Goal: Navigation & Orientation: Find specific page/section

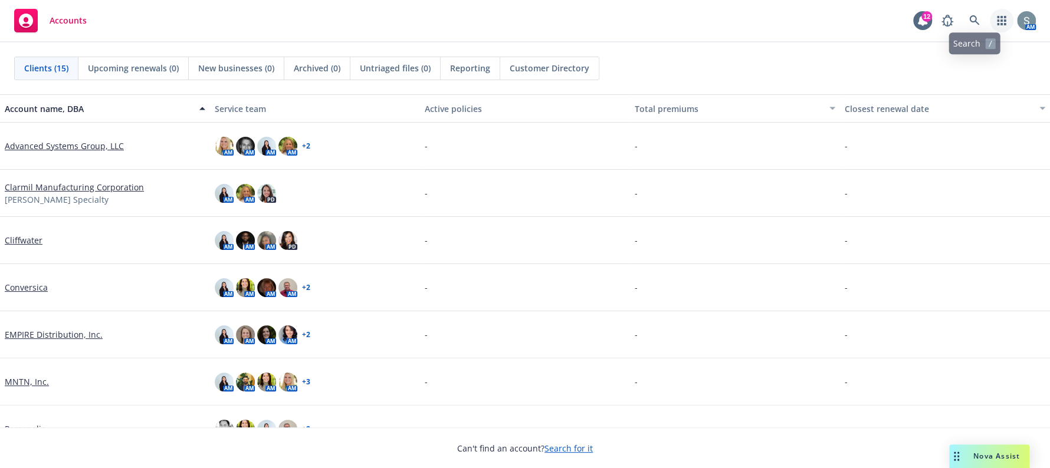
click at [1002, 18] on icon "button" at bounding box center [1000, 20] width 9 height 9
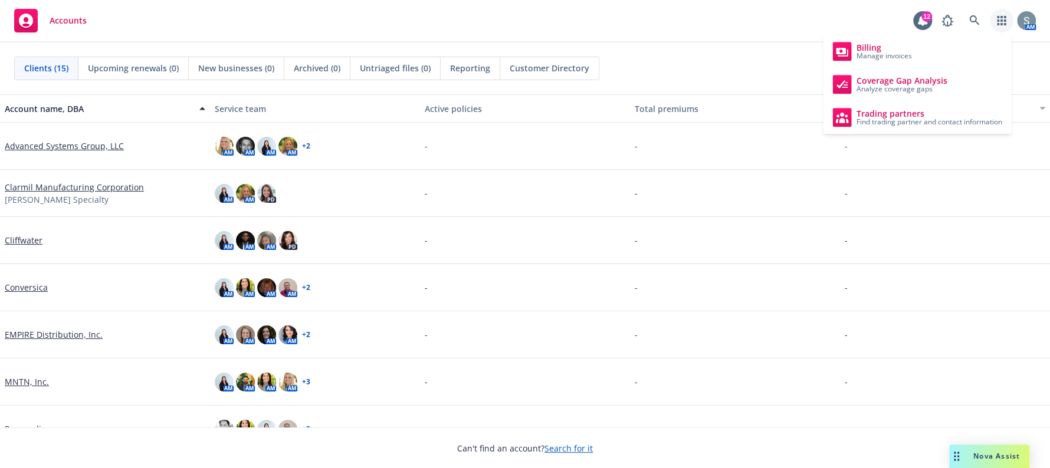
click at [1002, 18] on icon "button" at bounding box center [1000, 20] width 9 height 9
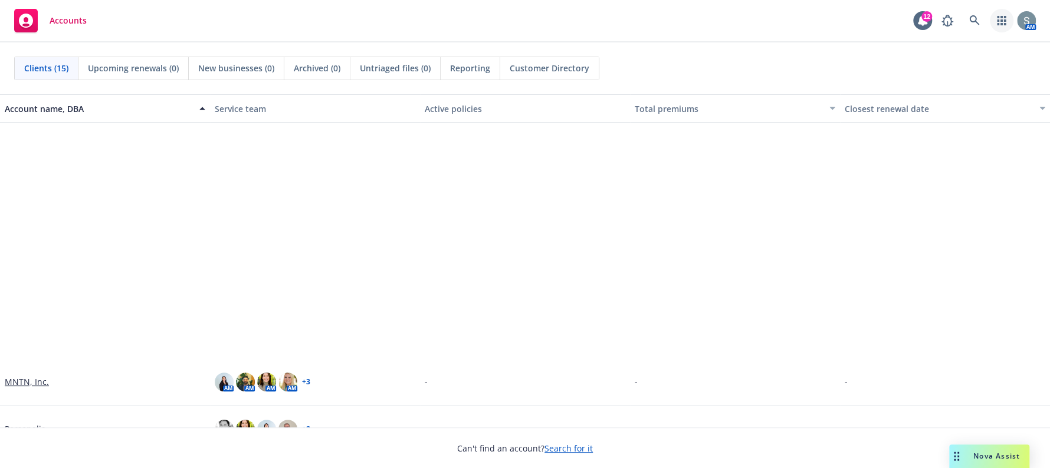
scroll to position [294, 0]
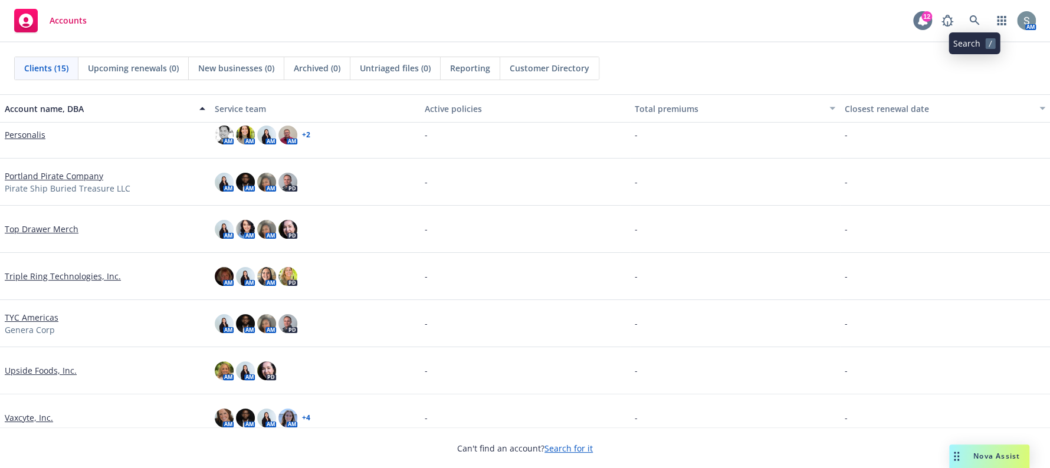
click at [928, 22] on icon at bounding box center [922, 21] width 12 height 12
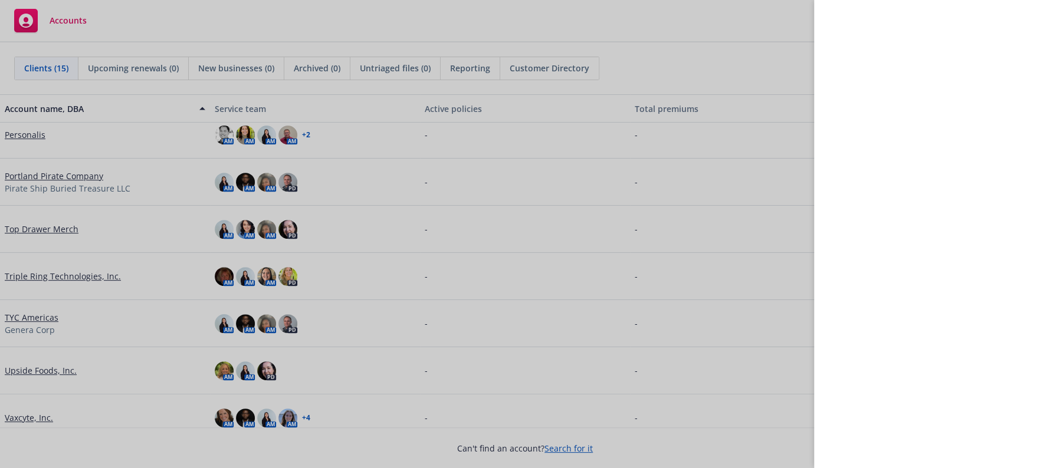
click at [749, 21] on div at bounding box center [525, 234] width 1050 height 468
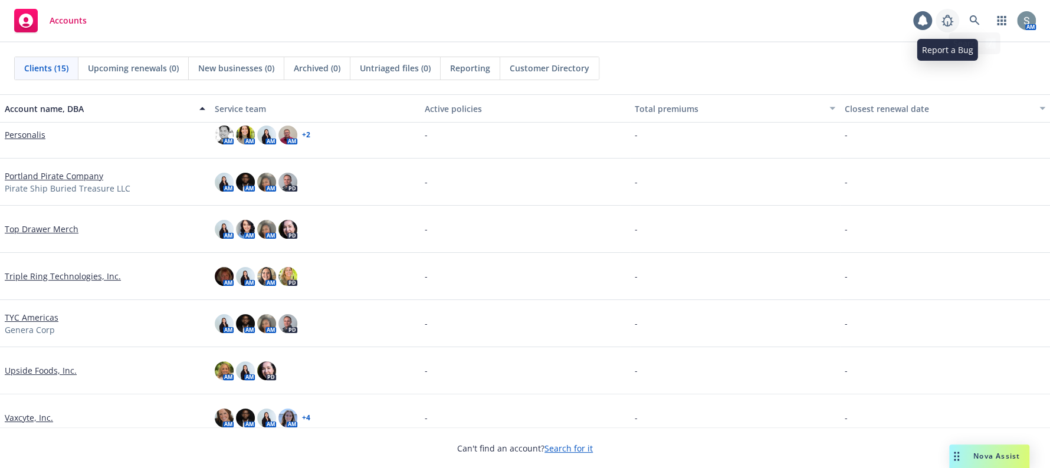
click at [945, 25] on icon at bounding box center [947, 21] width 14 height 14
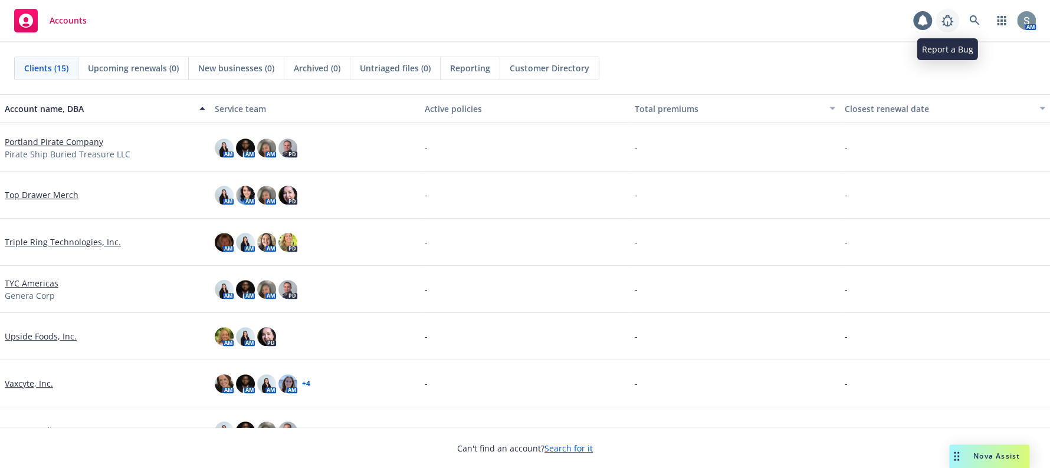
scroll to position [402, 0]
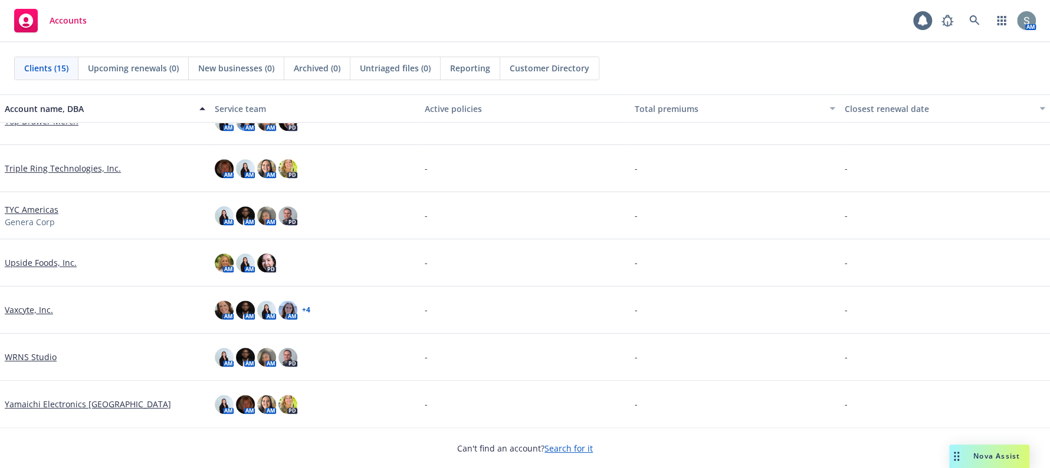
click at [38, 360] on link "WRNS Studio" at bounding box center [31, 357] width 52 height 12
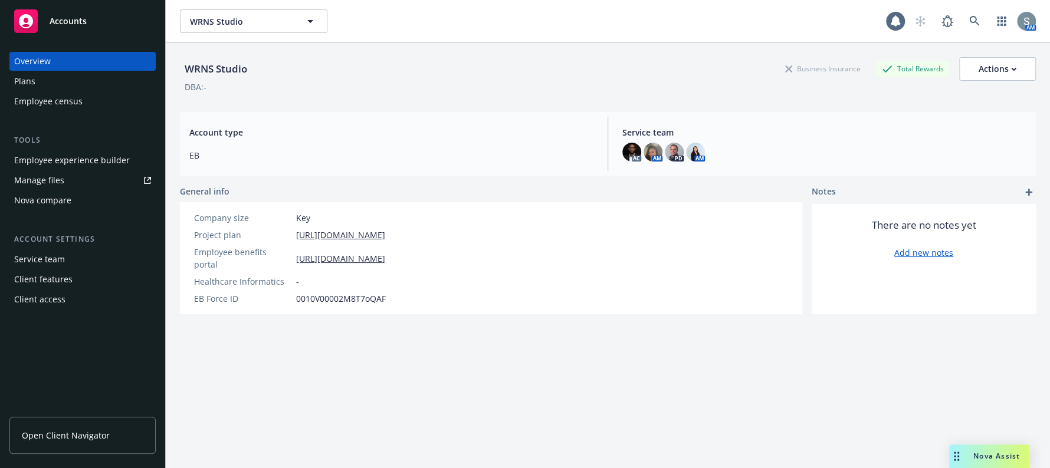
click at [83, 153] on div "Employee experience builder" at bounding box center [72, 160] width 116 height 19
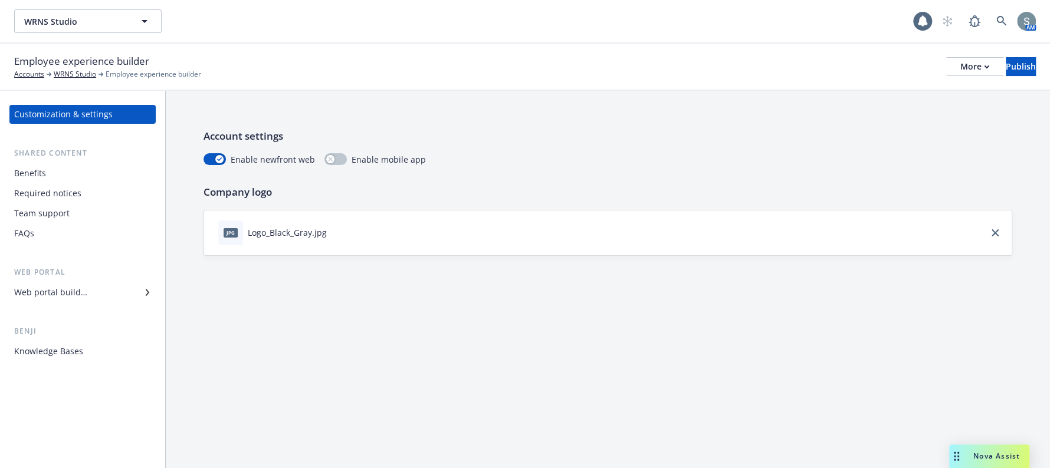
click at [130, 294] on div "Web portal builder" at bounding box center [82, 292] width 137 height 19
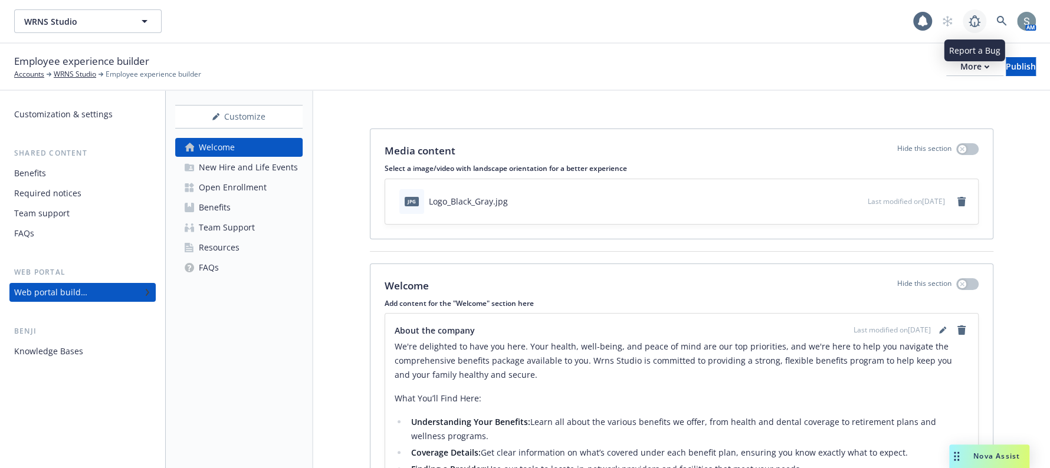
click at [976, 27] on icon at bounding box center [974, 21] width 14 height 14
